Goal: Information Seeking & Learning: Learn about a topic

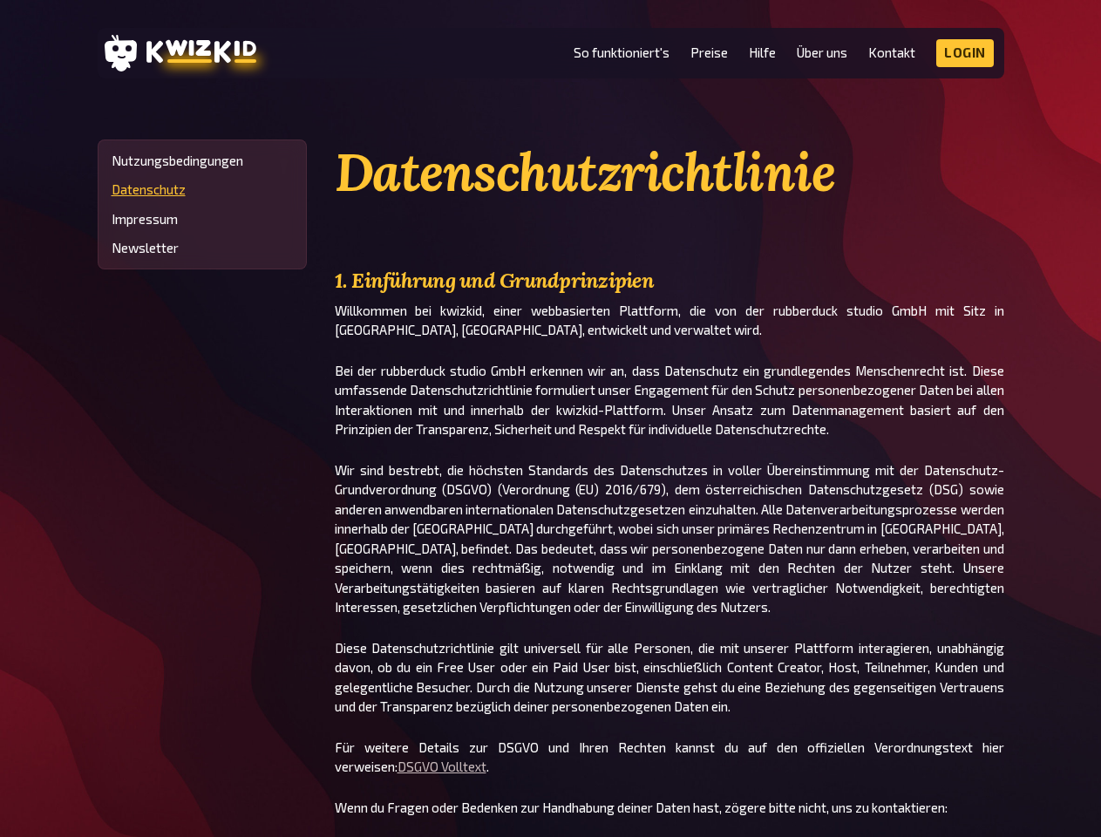
click at [550, 418] on p "Bei der rubberduck studio GmbH erkennen wir an, dass Datenschutz ein grundlegen…" at bounding box center [669, 400] width 669 height 78
